Goal: Information Seeking & Learning: Check status

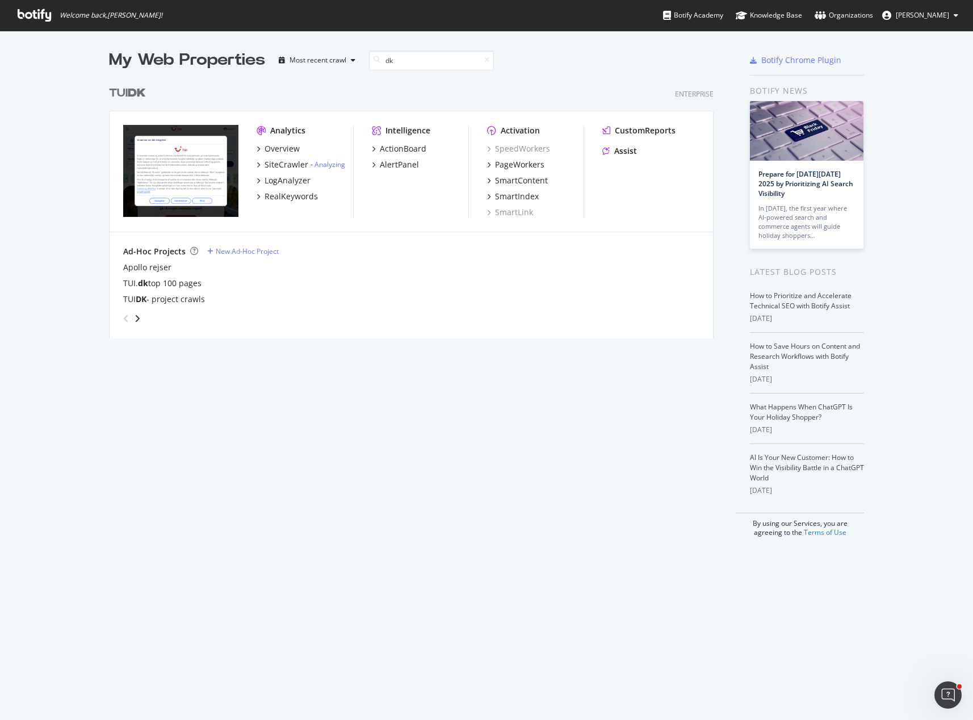
scroll to position [258, 605]
type input "dk"
click at [282, 165] on div "SiteCrawler" at bounding box center [287, 164] width 44 height 11
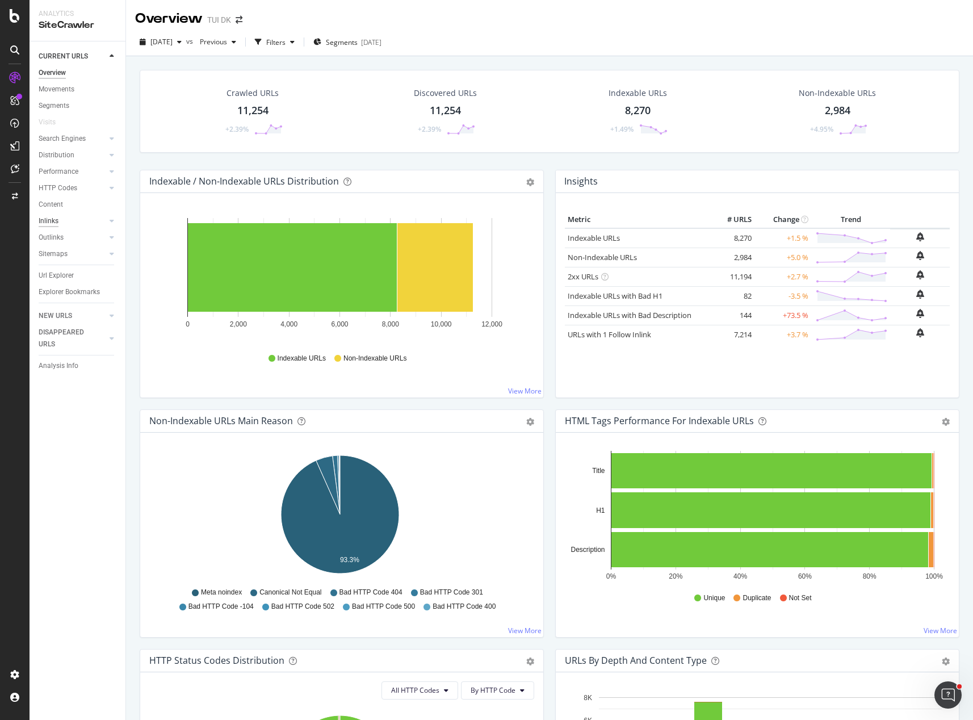
click at [48, 221] on div "Inlinks" at bounding box center [49, 221] width 20 height 12
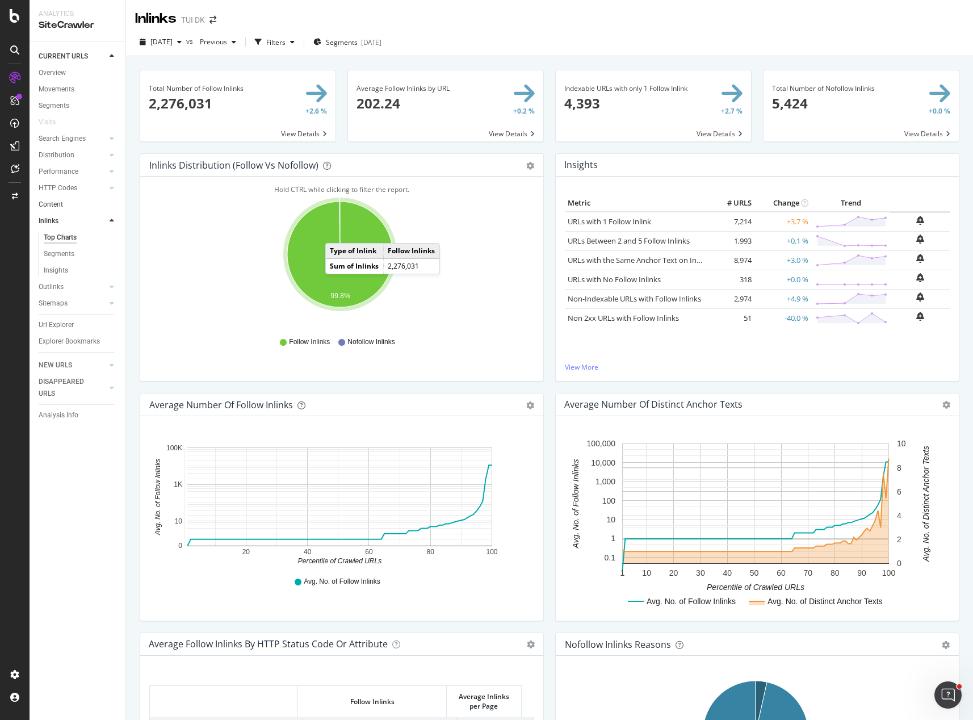
drag, startPoint x: 54, startPoint y: 203, endPoint x: 78, endPoint y: 204, distance: 23.9
click at [55, 203] on div "Content" at bounding box center [51, 205] width 24 height 12
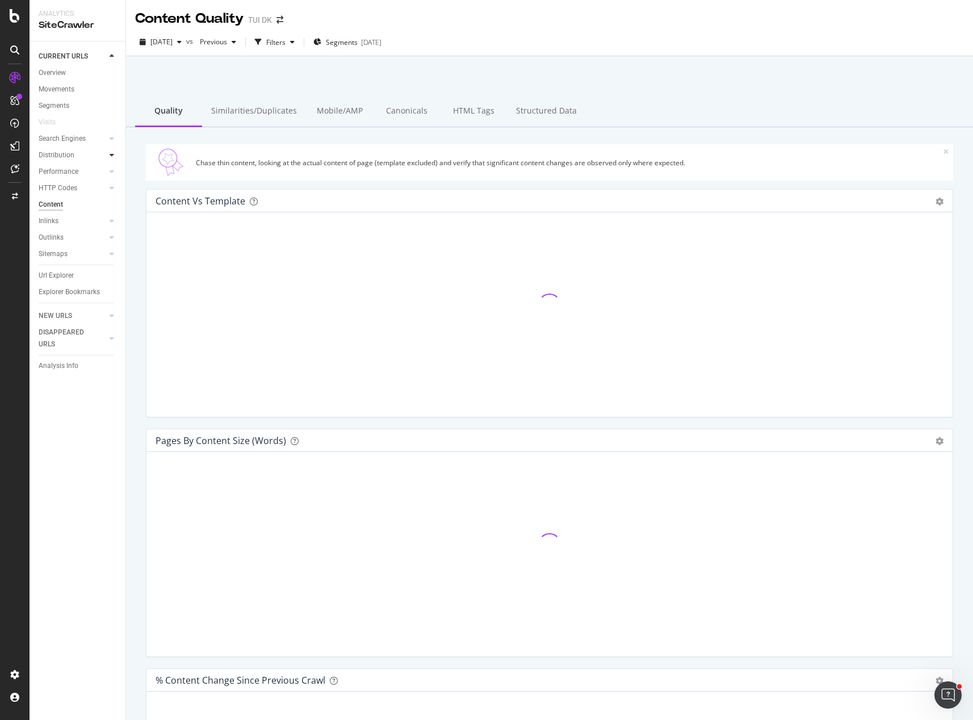
click at [111, 154] on icon at bounding box center [112, 155] width 5 height 7
click at [112, 140] on icon at bounding box center [112, 138] width 5 height 7
click at [83, 221] on div "Orphans Explorer" at bounding box center [70, 221] width 53 height 12
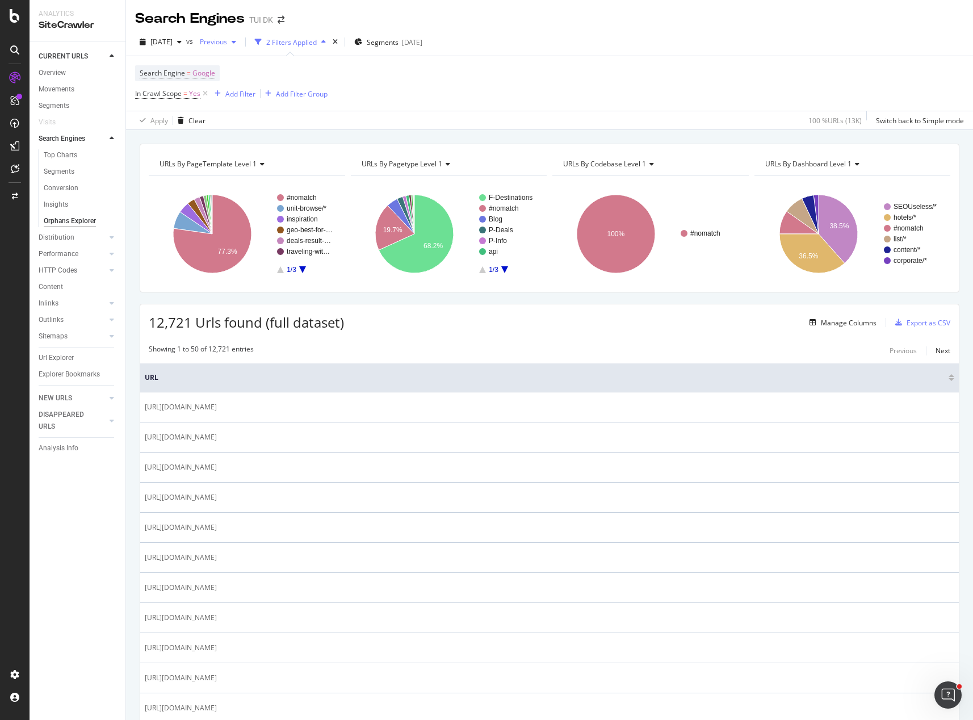
click at [236, 44] on icon "button" at bounding box center [234, 42] width 5 height 7
click at [327, 100] on span at bounding box center [332, 102] width 14 height 14
click at [194, 208] on icon "A chart." at bounding box center [200, 216] width 24 height 35
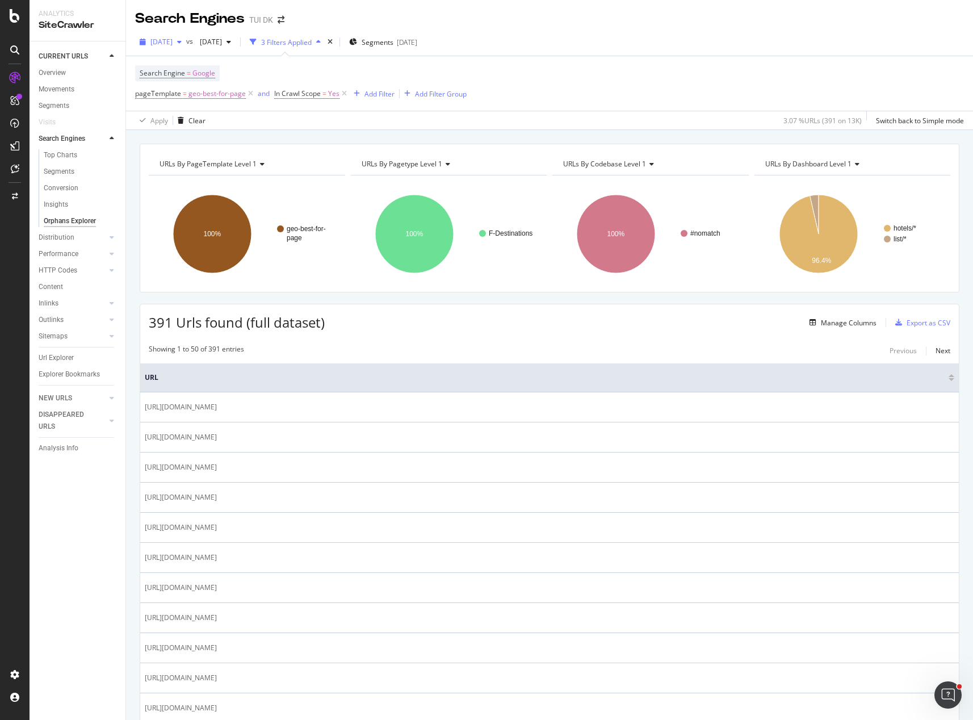
click at [182, 42] on icon "button" at bounding box center [179, 42] width 5 height 7
click at [222, 127] on div "11.2K URLs" at bounding box center [234, 129] width 35 height 10
click at [173, 41] on span "[DATE]" at bounding box center [161, 42] width 22 height 10
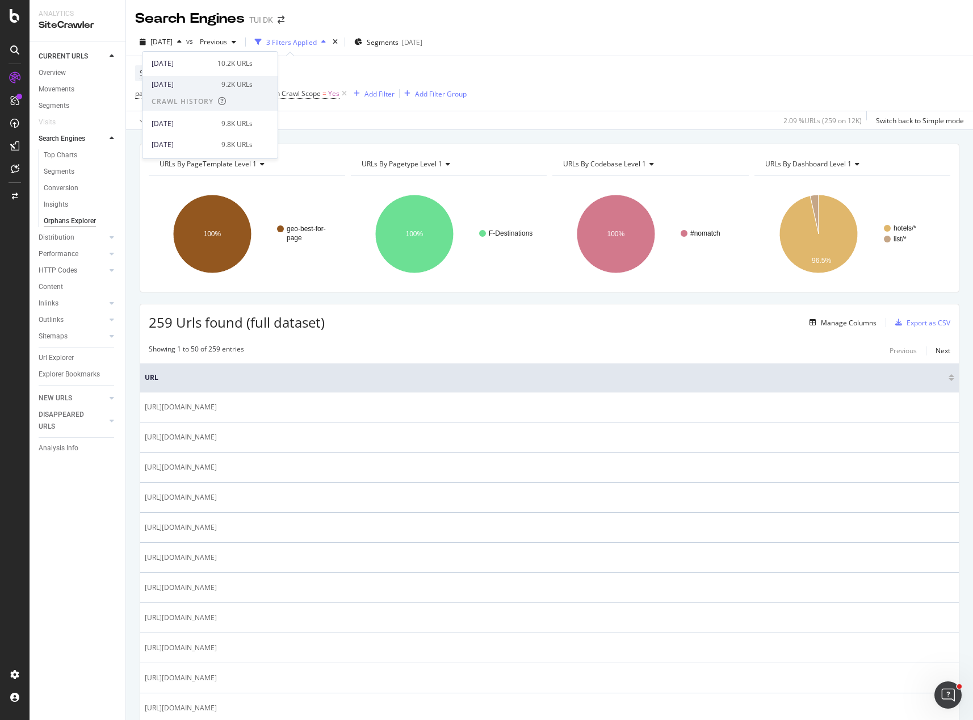
click at [212, 81] on div "[DATE] 9.2K URLs" at bounding box center [202, 84] width 101 height 10
